Goal: Transaction & Acquisition: Purchase product/service

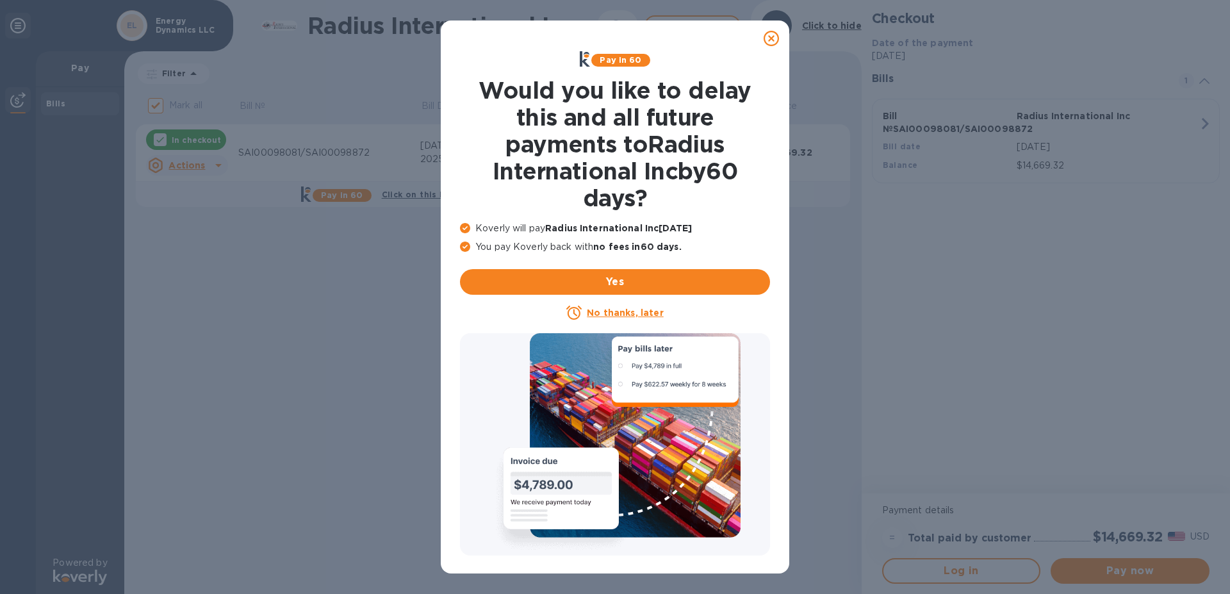
click at [624, 316] on u "No thanks, later" at bounding box center [625, 312] width 76 height 10
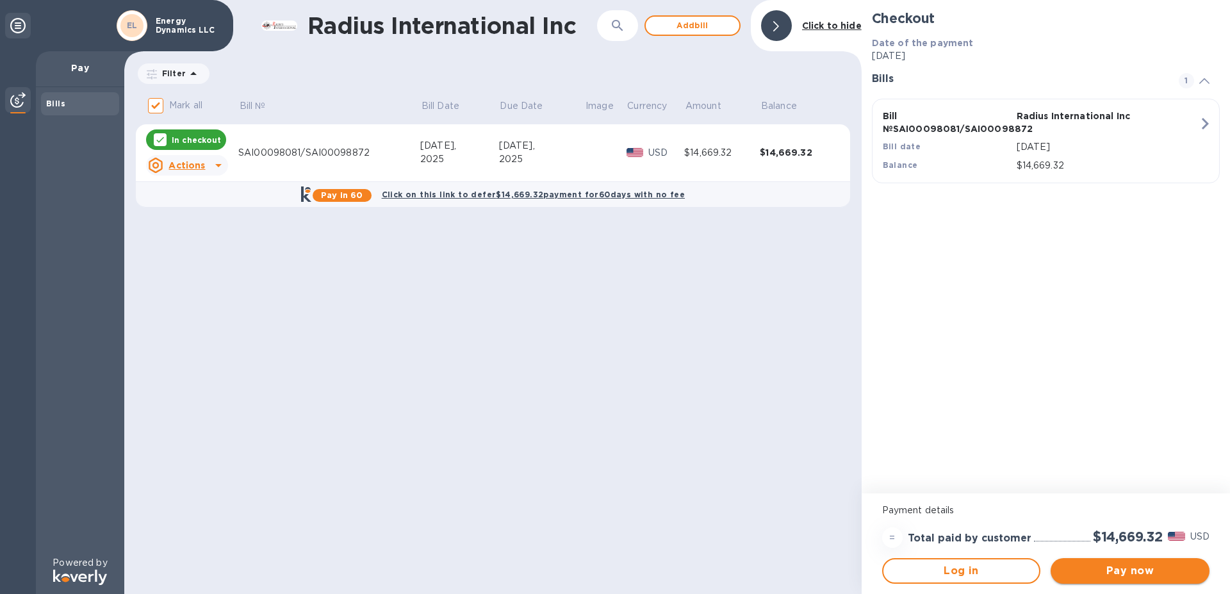
click at [1113, 574] on span "Pay now" at bounding box center [1130, 570] width 138 height 15
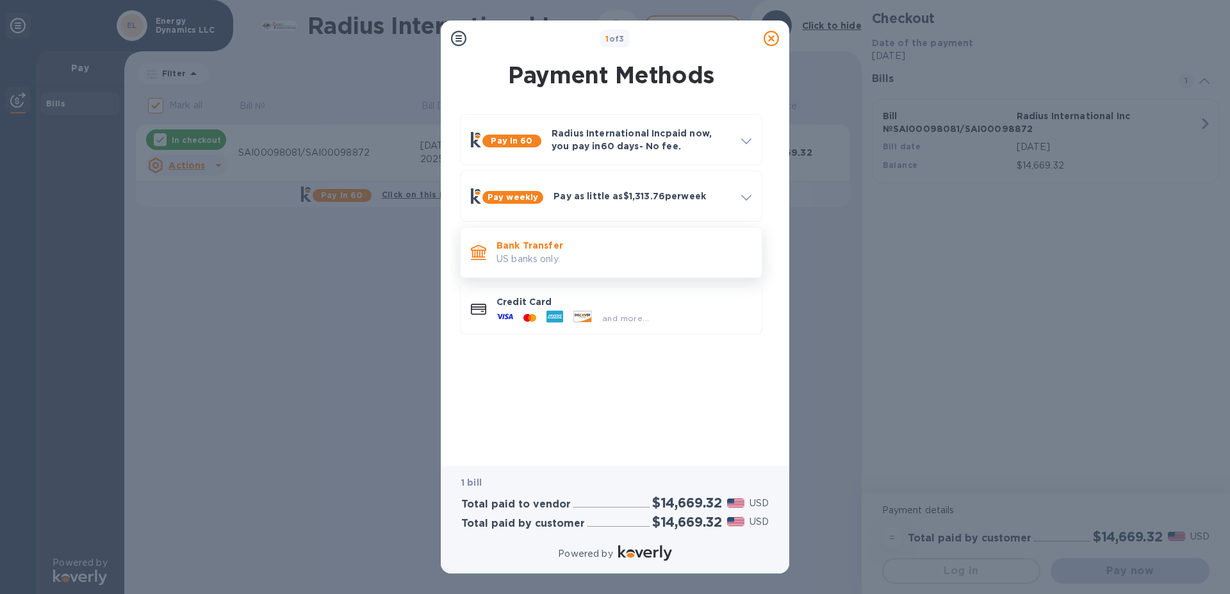
click at [525, 254] on p "US banks only." at bounding box center [623, 258] width 255 height 13
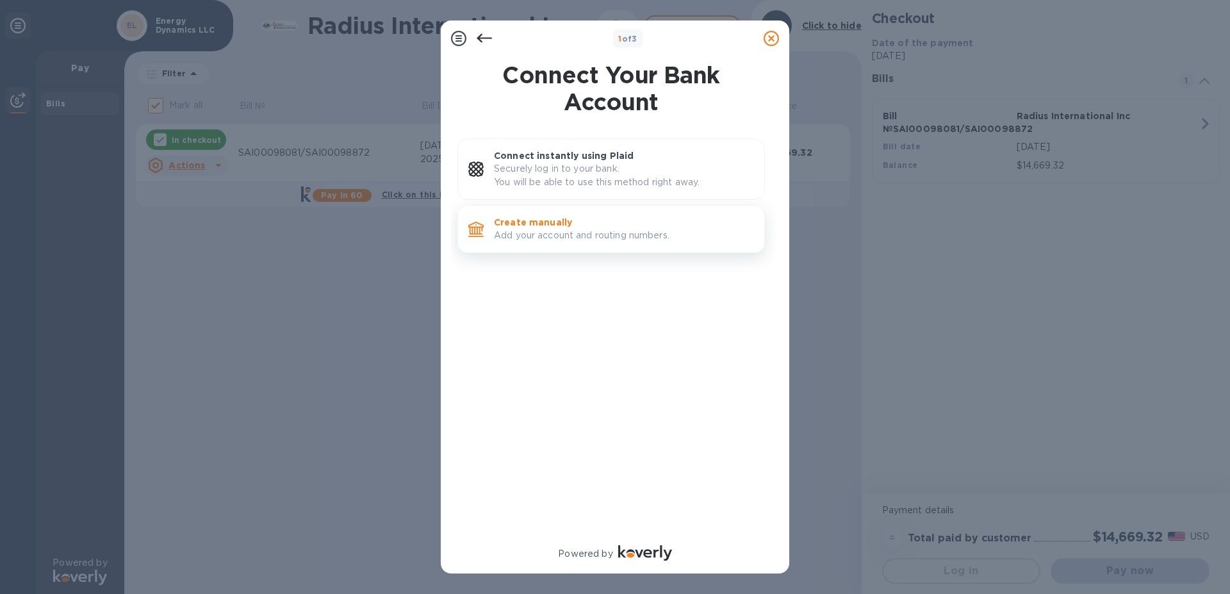
click at [546, 225] on p "Create manually" at bounding box center [624, 222] width 260 height 13
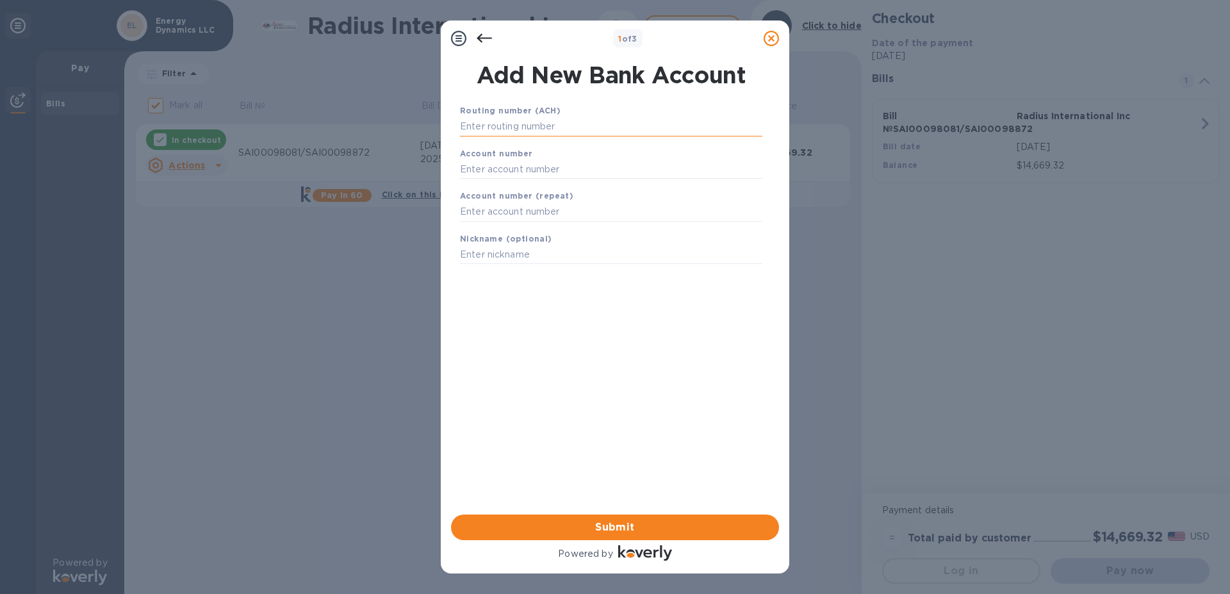
click at [493, 127] on input "text" at bounding box center [611, 126] width 302 height 19
type input "211273765"
click at [480, 179] on input "text" at bounding box center [611, 184] width 302 height 19
type input "190032951"
click at [496, 218] on input "text" at bounding box center [611, 227] width 302 height 19
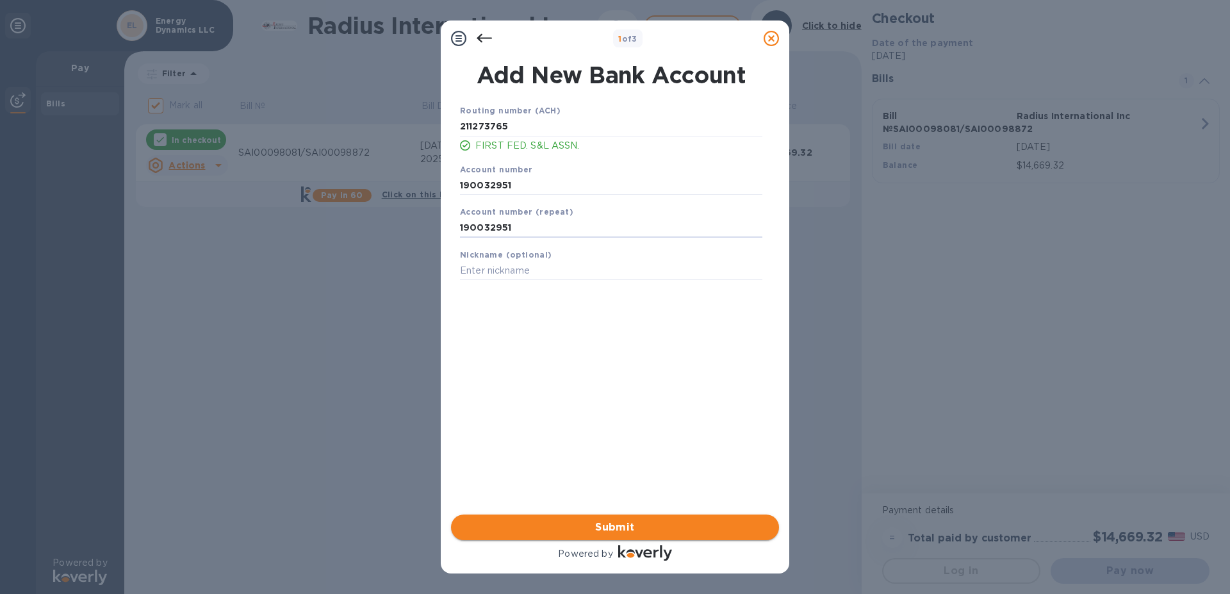
type input "190032951"
click at [597, 526] on span "Submit" at bounding box center [614, 526] width 307 height 15
